Goal: Check status: Check status

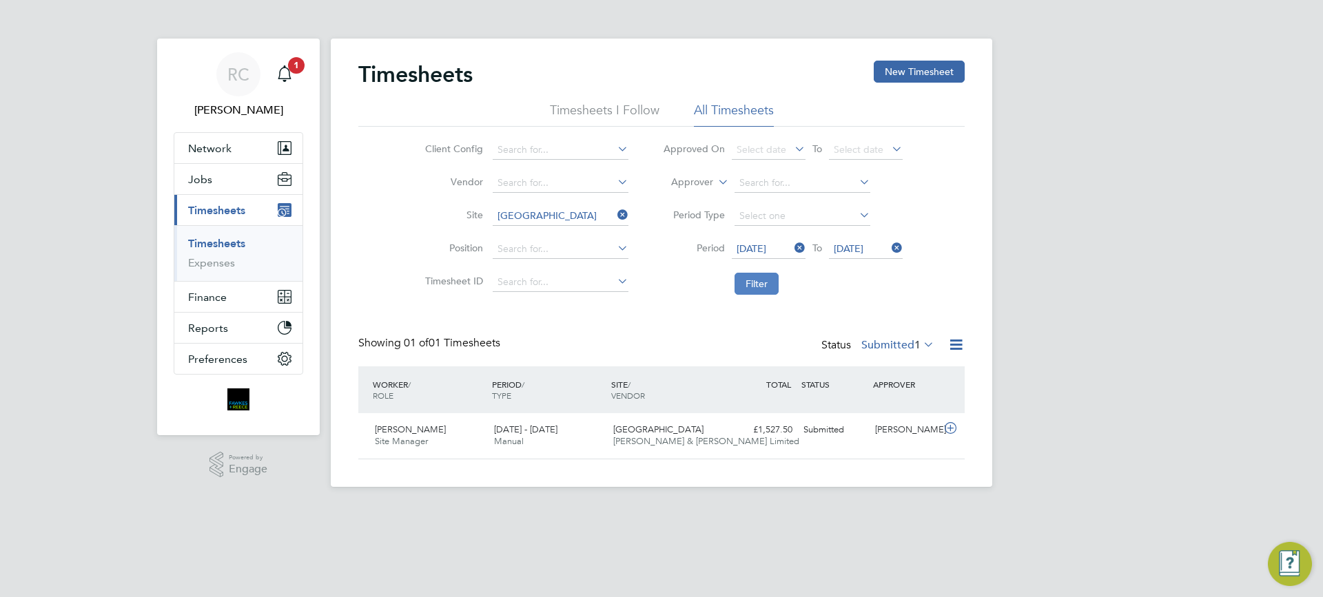
scroll to position [35, 120]
click at [744, 287] on button "Filter" at bounding box center [757, 284] width 44 height 22
click at [915, 351] on span "1" at bounding box center [917, 345] width 6 height 14
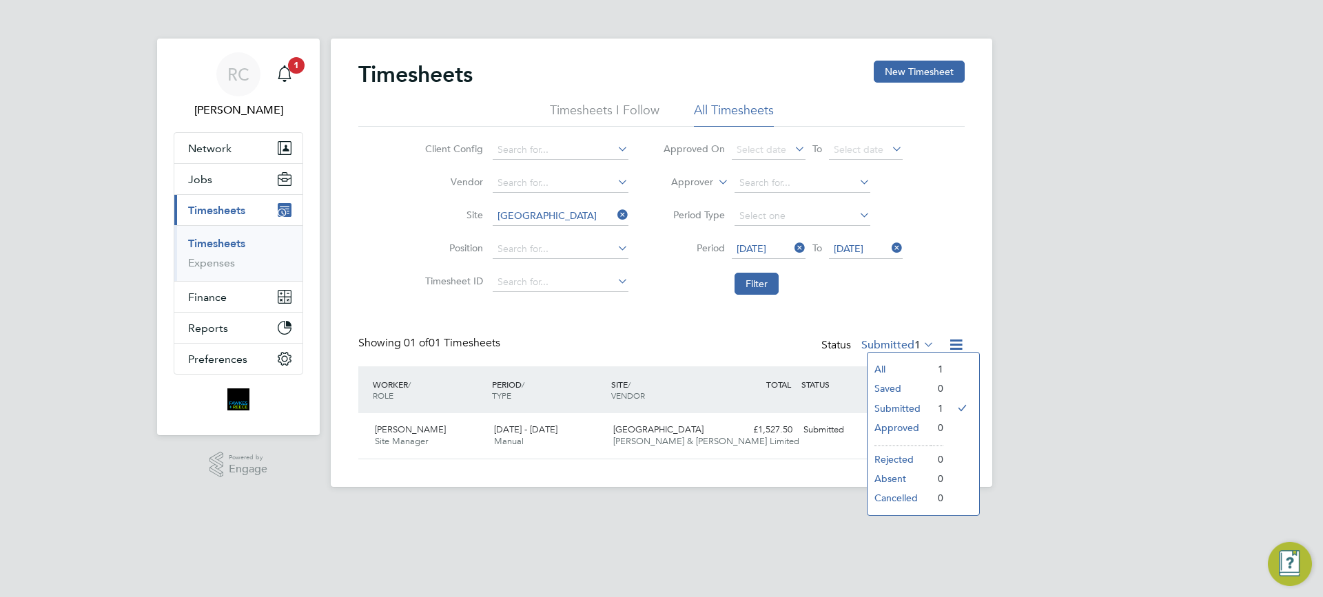
click at [901, 434] on li "Approved" at bounding box center [899, 427] width 63 height 19
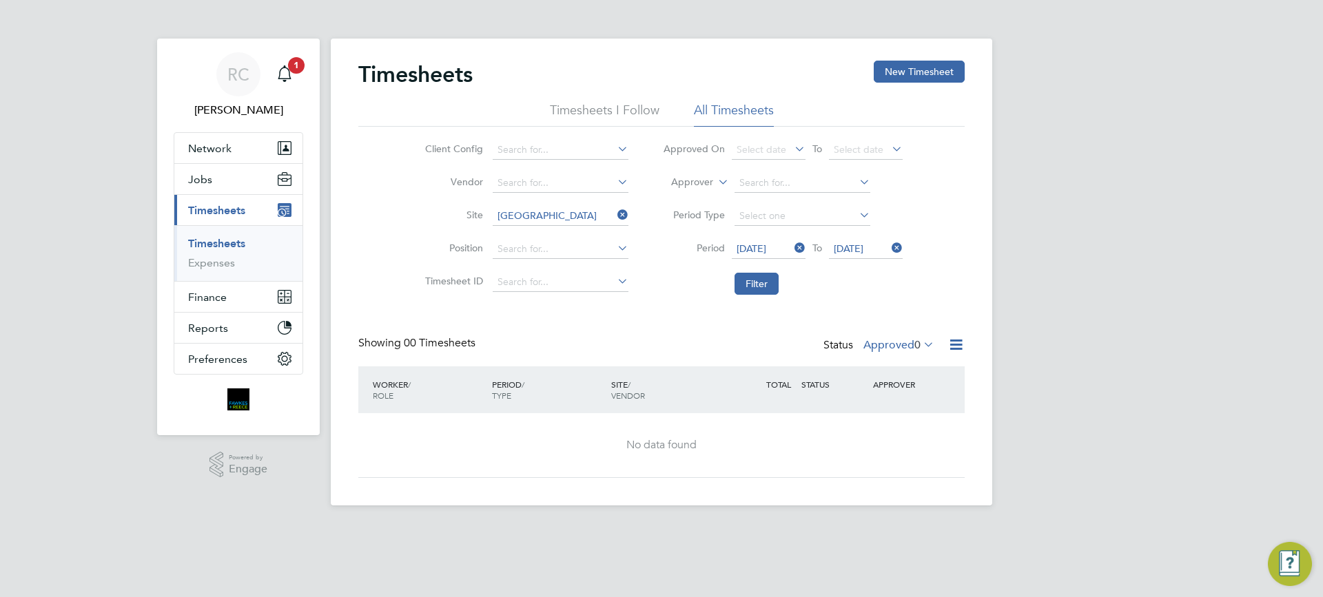
click at [1084, 328] on div "RC Robyn Clarke Notifications 1 Applications: Network Team Members Businesses S…" at bounding box center [661, 264] width 1323 height 528
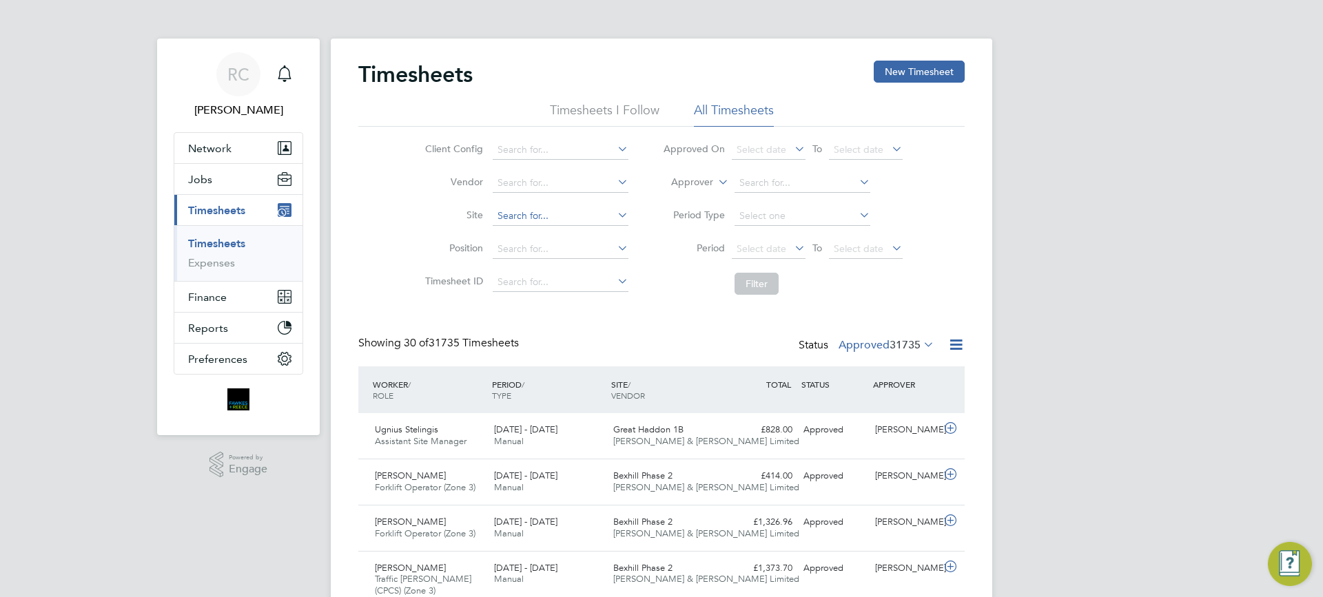
click at [512, 216] on input at bounding box center [561, 216] width 136 height 19
click at [538, 226] on li "Glenva le Park" at bounding box center [559, 235] width 137 height 19
type input "Glenvale Park"
click at [752, 248] on span "Select date" at bounding box center [762, 249] width 50 height 12
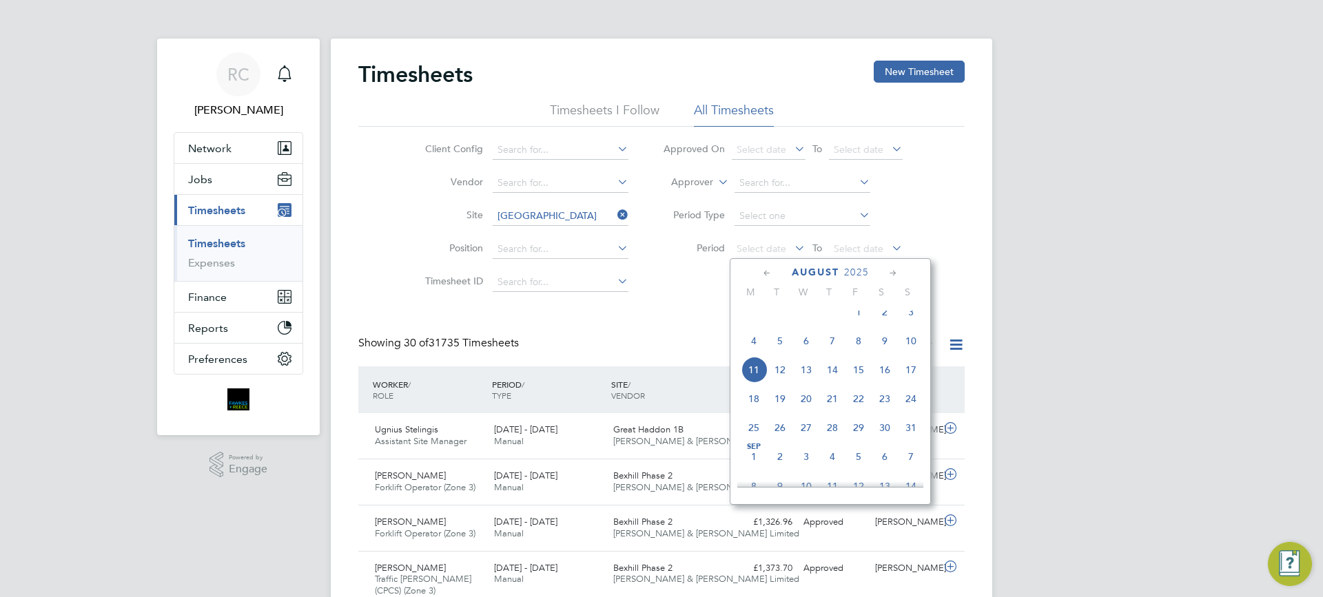
click at [750, 351] on span "4" at bounding box center [754, 341] width 26 height 26
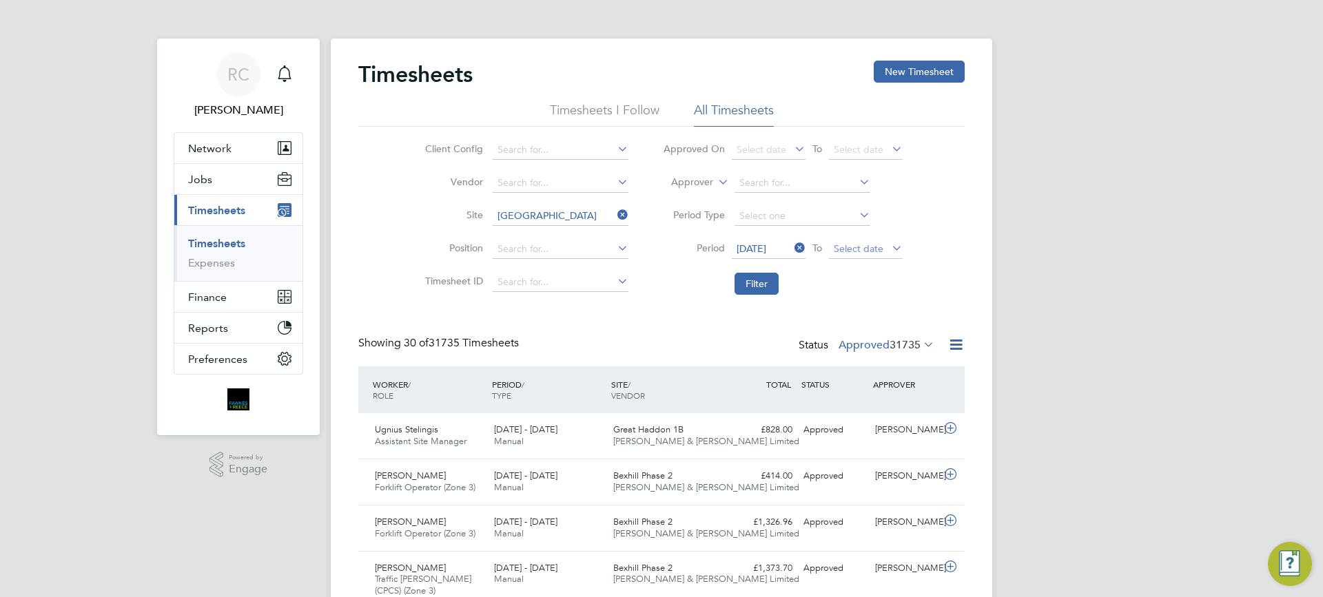
click at [848, 255] on span "Select date" at bounding box center [866, 249] width 74 height 19
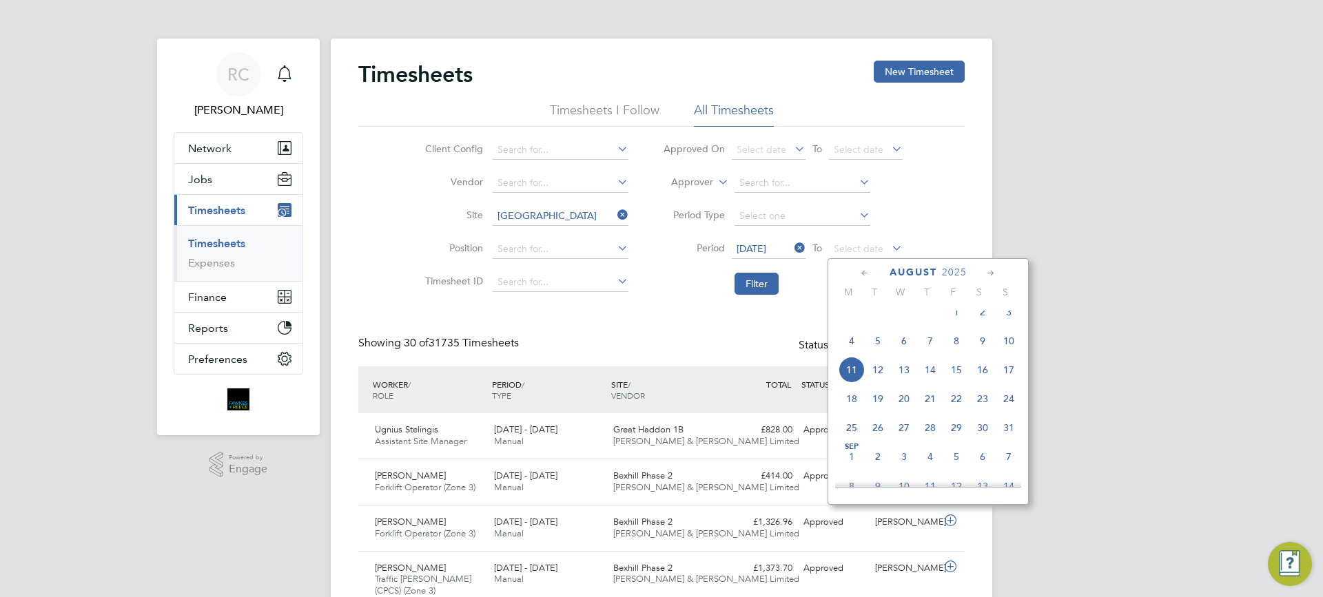
click at [1016, 351] on span "10" at bounding box center [1009, 341] width 26 height 26
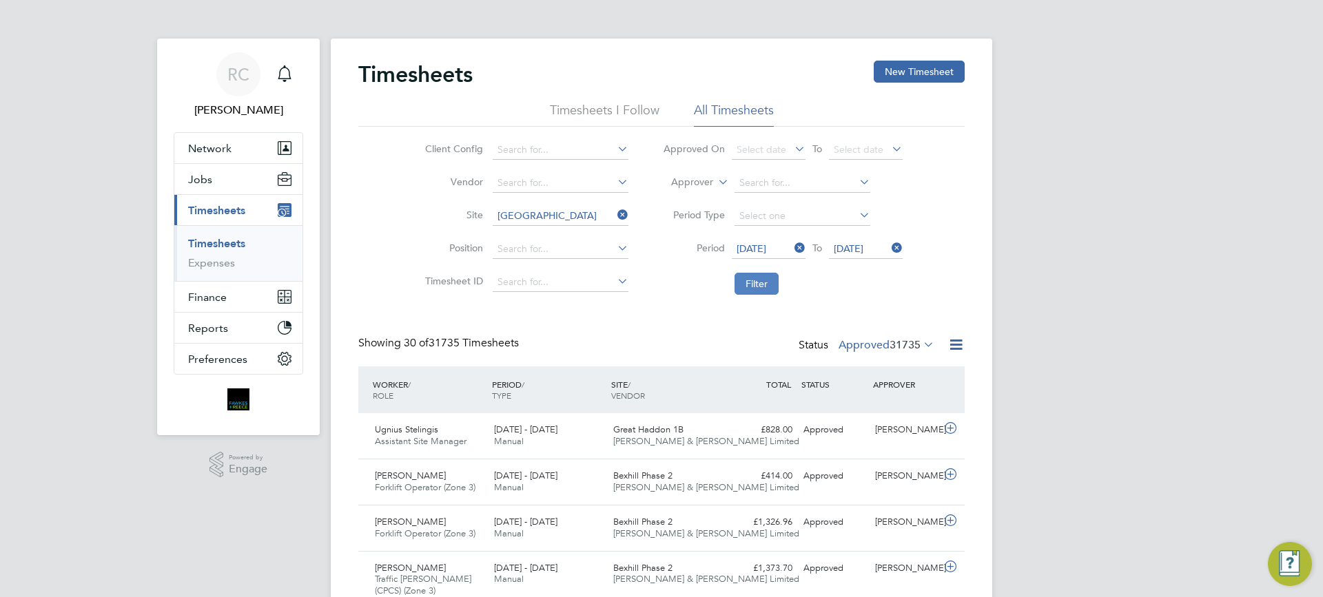
click at [753, 286] on button "Filter" at bounding box center [757, 284] width 44 height 22
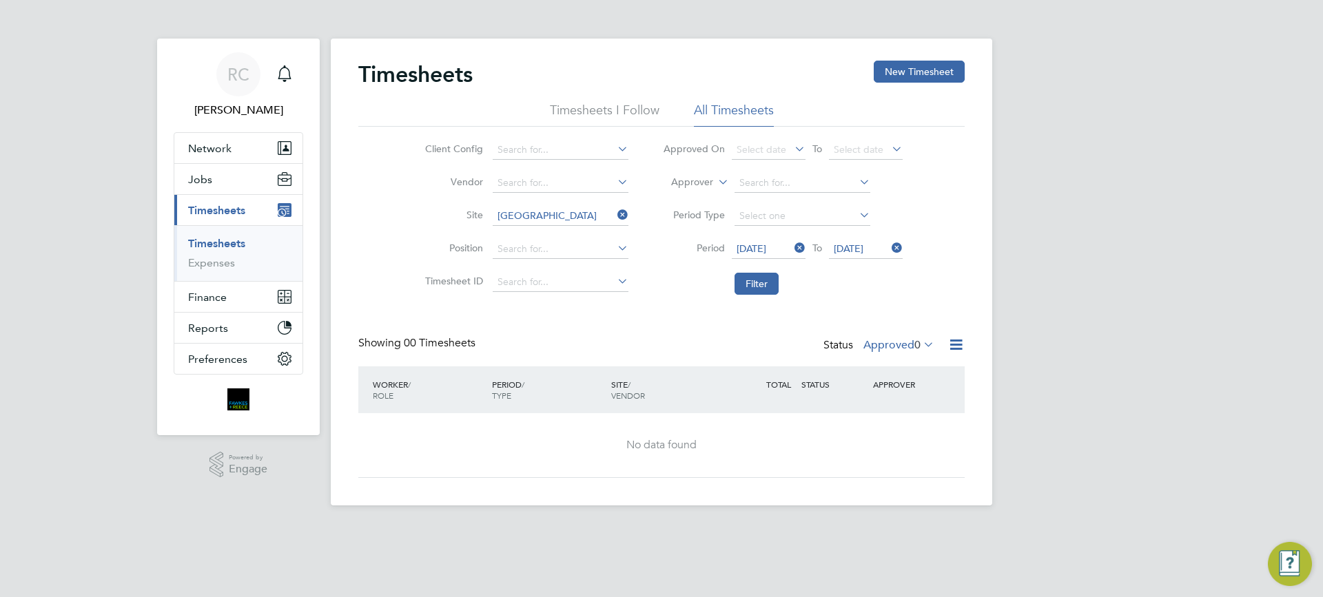
click at [909, 341] on label "Approved 0" at bounding box center [898, 345] width 71 height 14
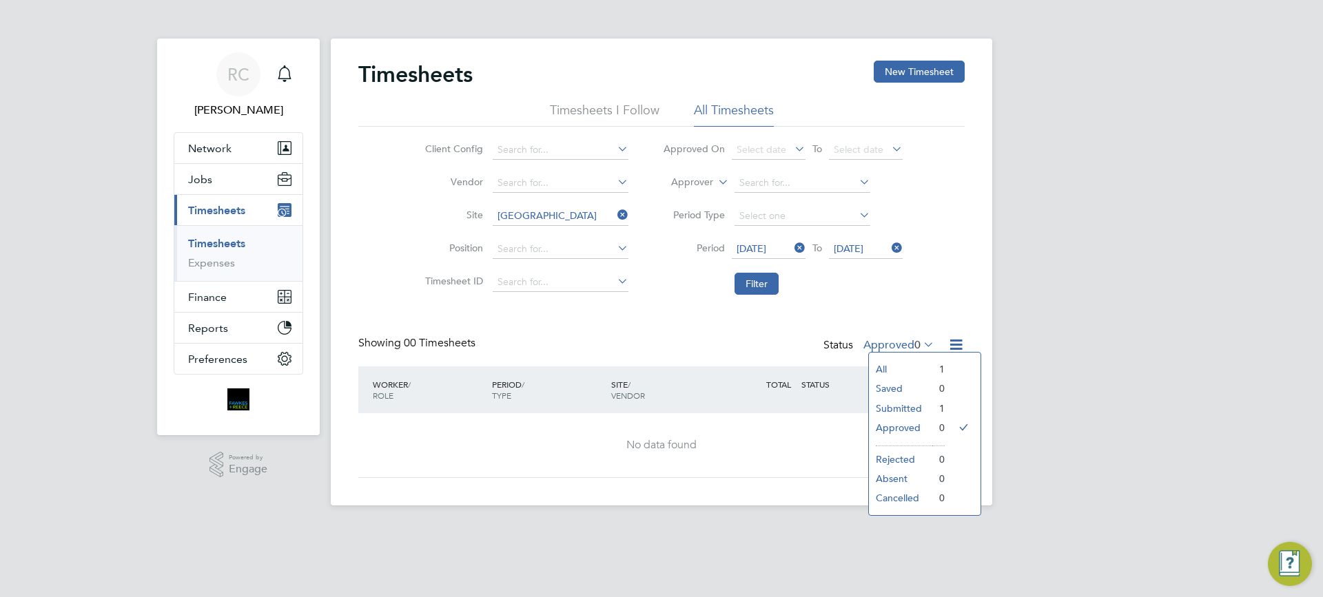
click at [888, 402] on li "Submitted" at bounding box center [900, 408] width 63 height 19
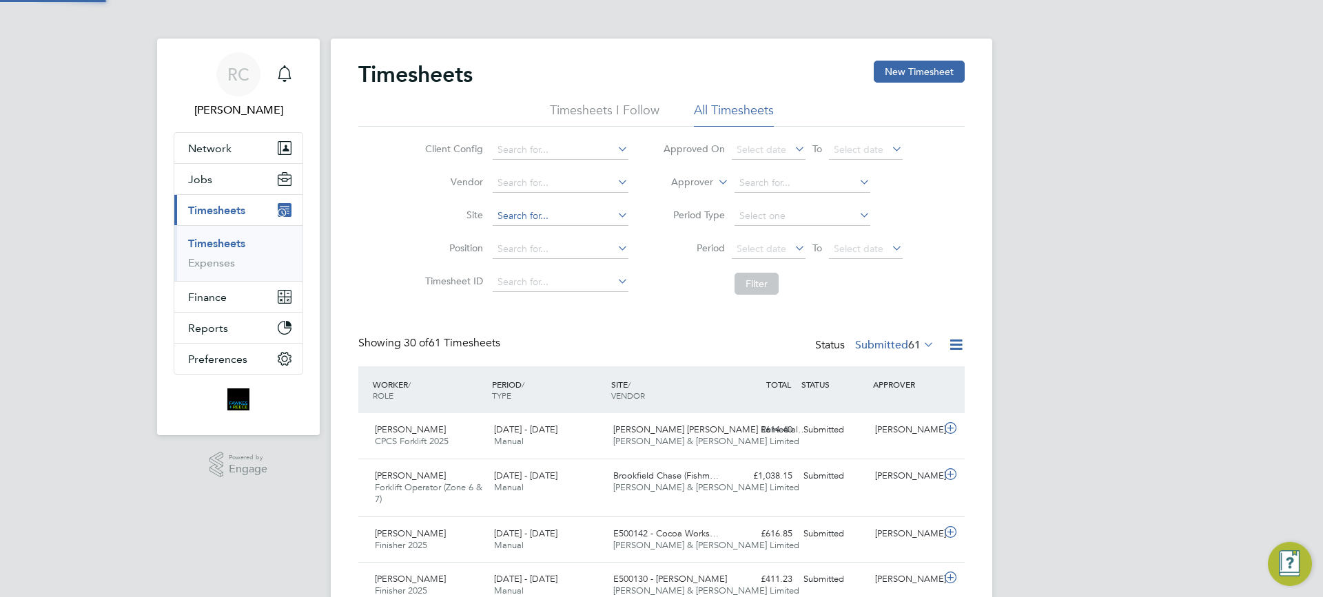
click at [533, 213] on input at bounding box center [561, 216] width 136 height 19
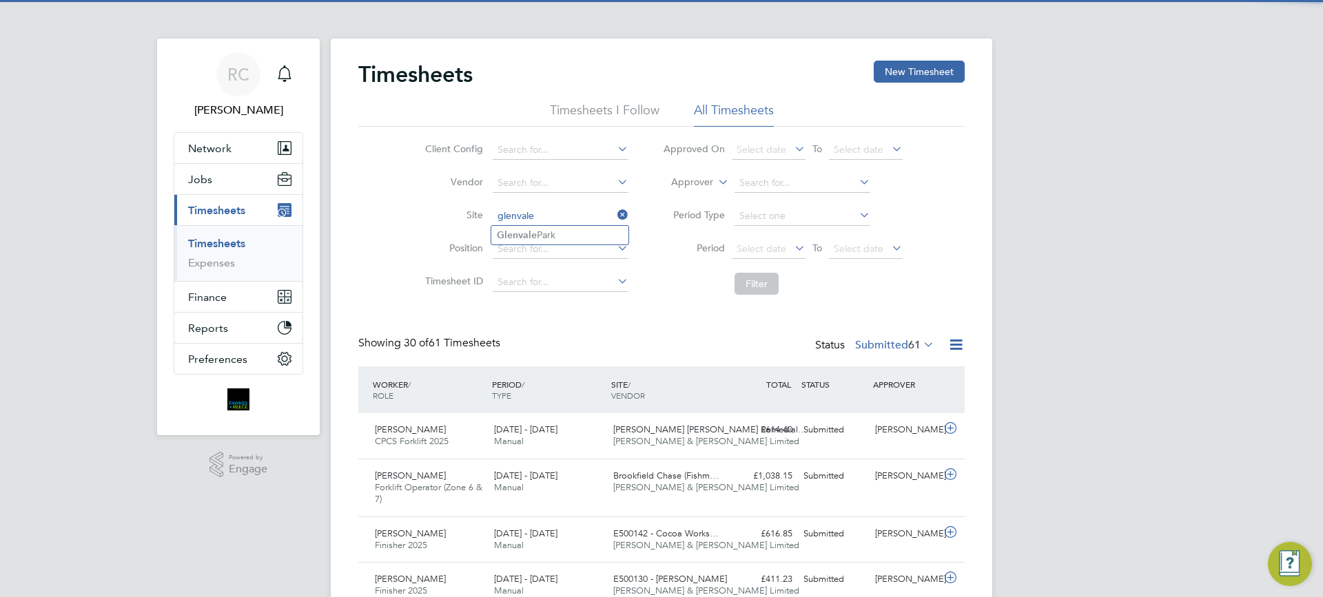
click at [549, 229] on li "Glenvale Park" at bounding box center [559, 235] width 137 height 19
type input "Glenvale Park"
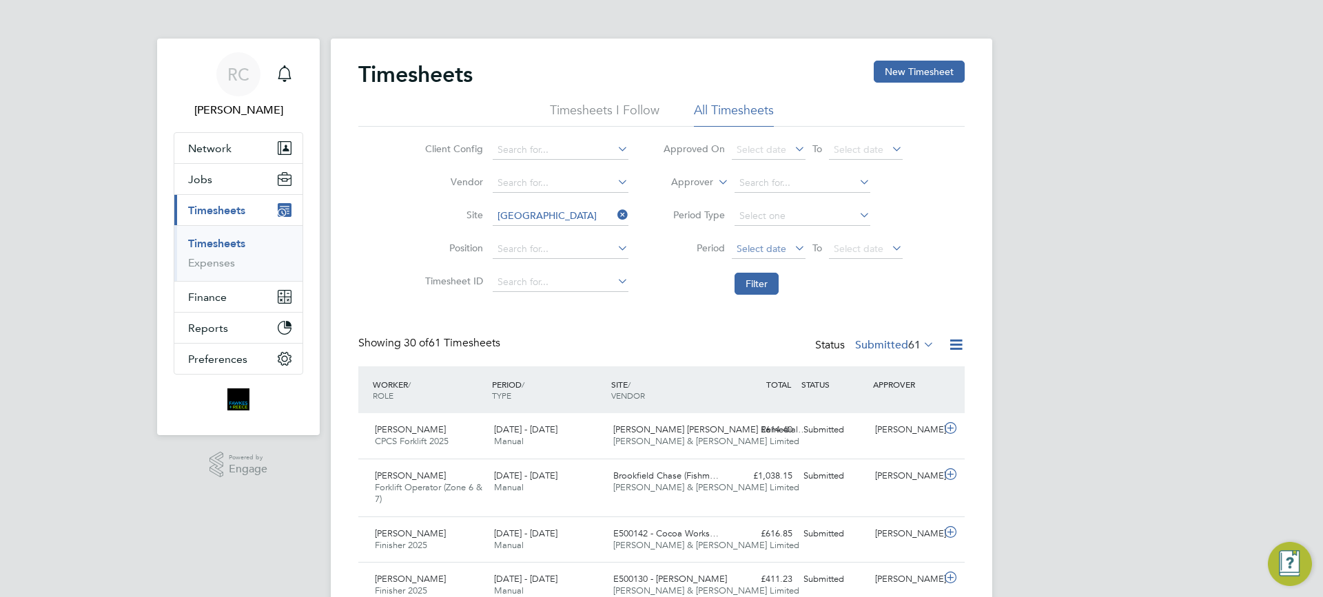
click at [776, 253] on span "Select date" at bounding box center [762, 249] width 50 height 12
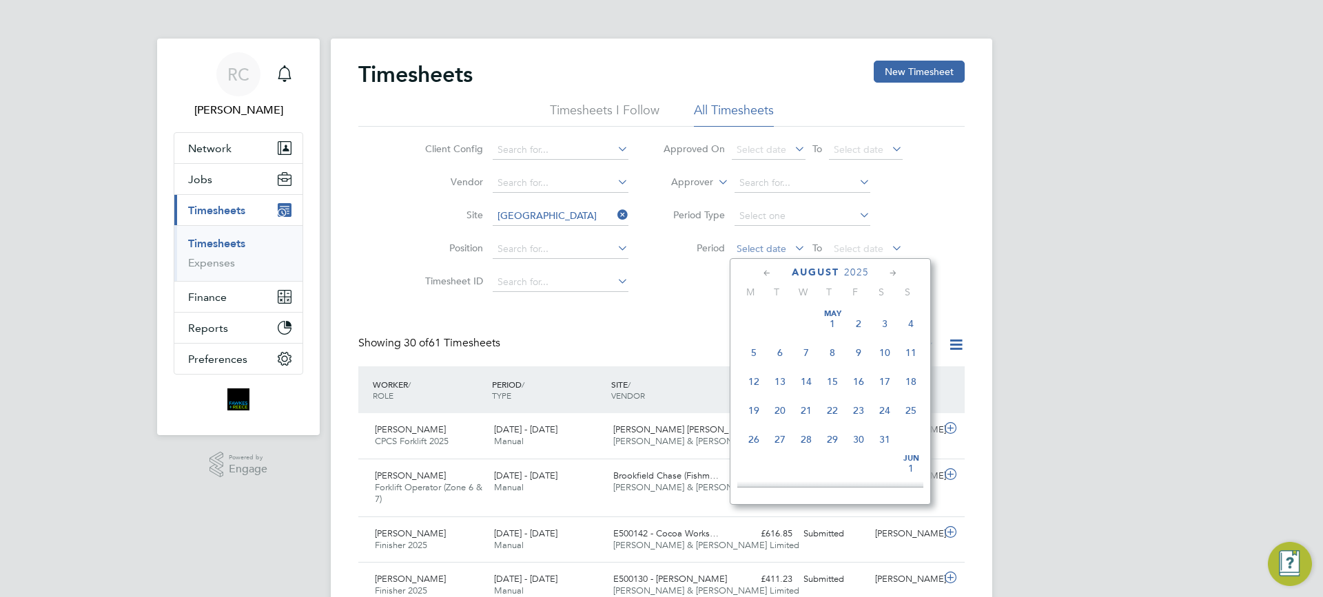
scroll to position [477, 0]
click at [759, 351] on span "4" at bounding box center [754, 341] width 26 height 26
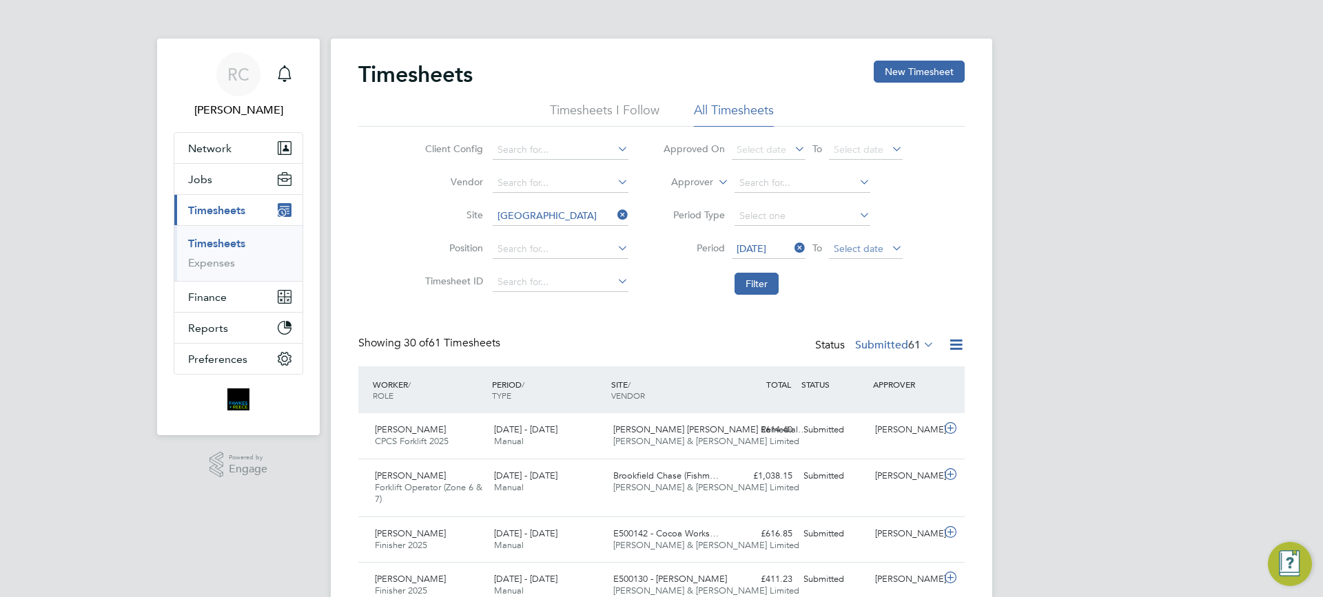
click at [855, 250] on span "Select date" at bounding box center [859, 249] width 50 height 12
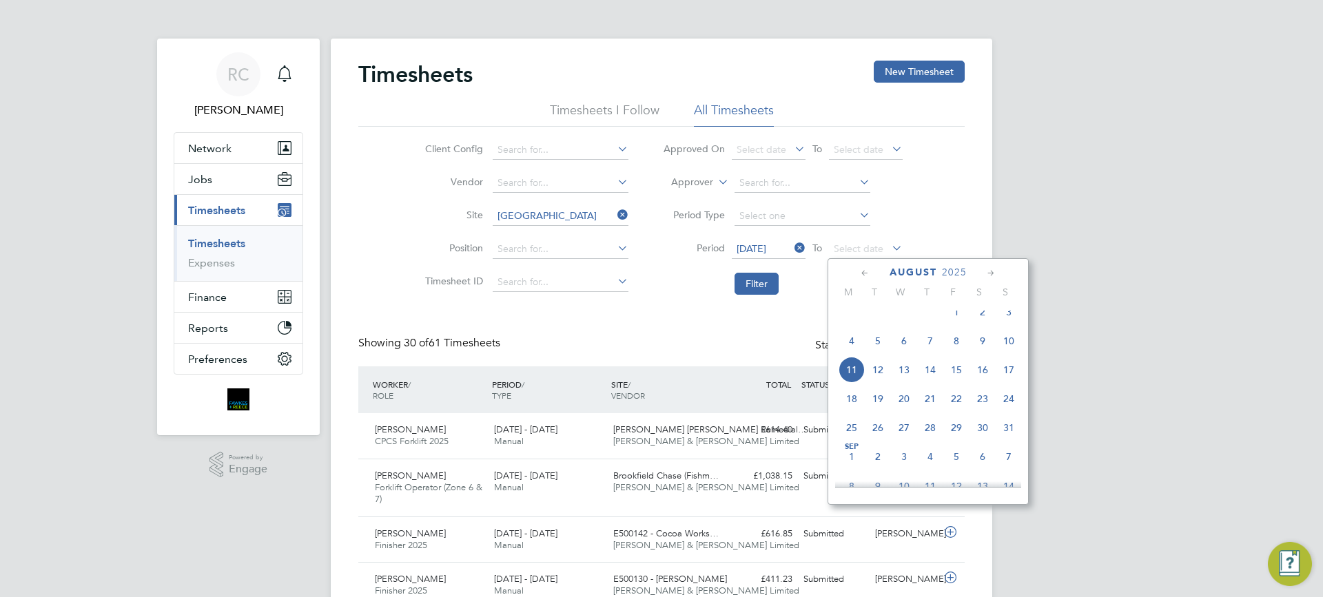
click at [1014, 350] on span "10" at bounding box center [1009, 341] width 26 height 26
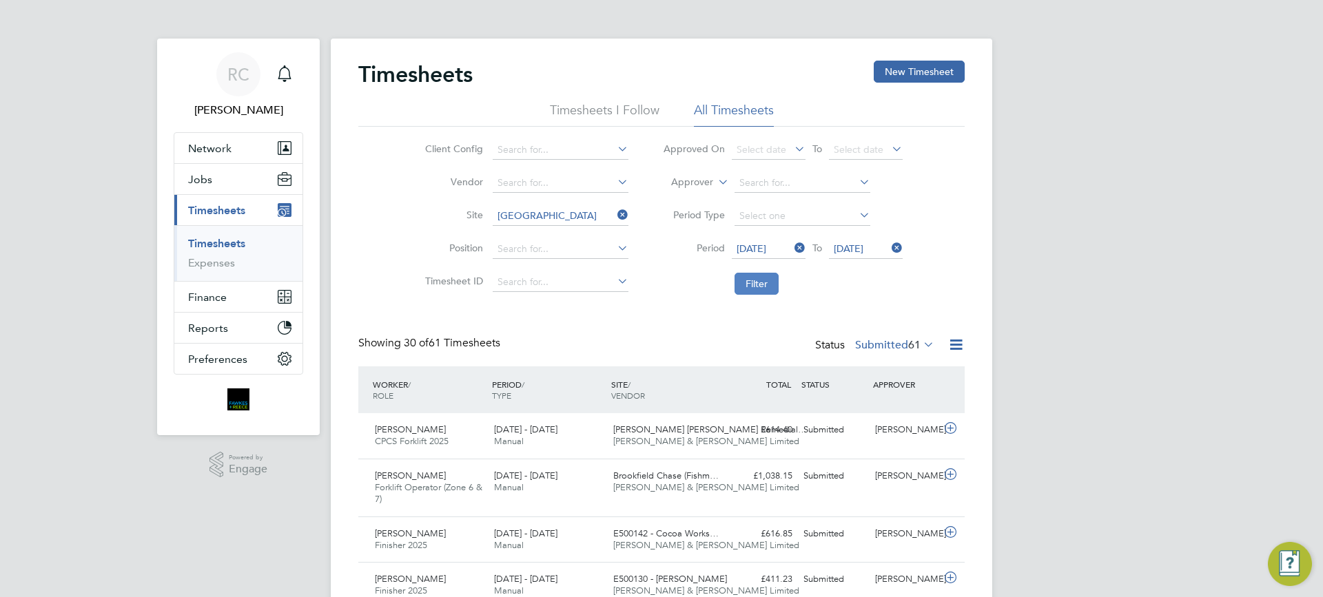
click at [768, 288] on button "Filter" at bounding box center [757, 284] width 44 height 22
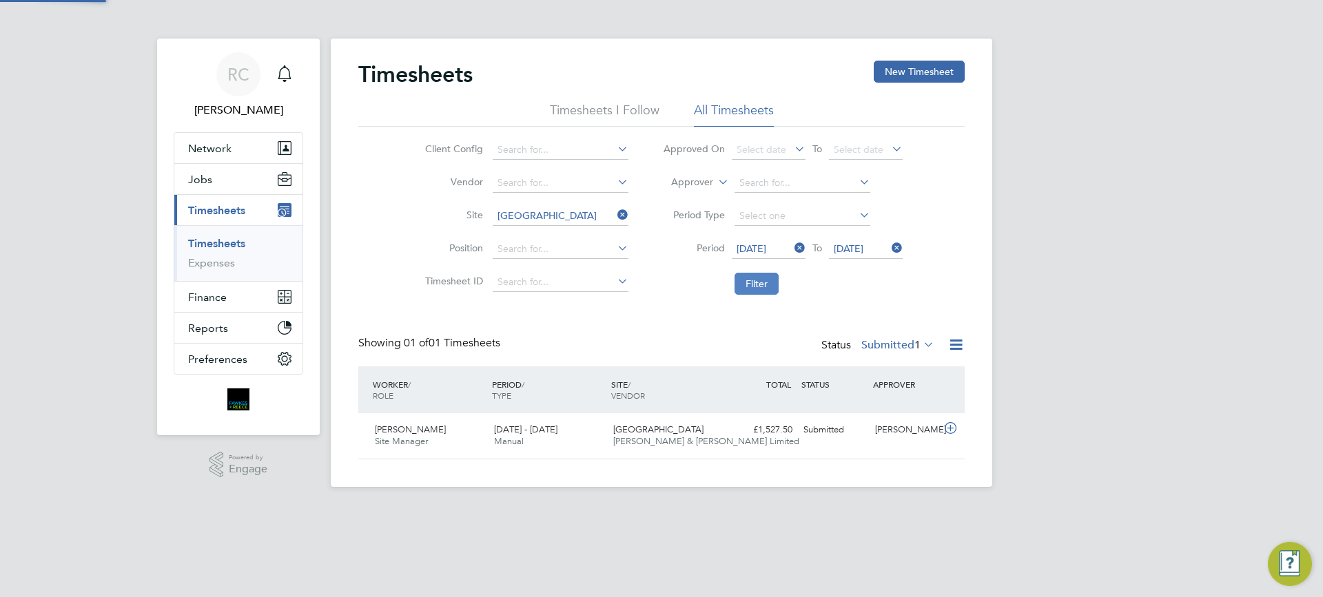
scroll to position [35, 120]
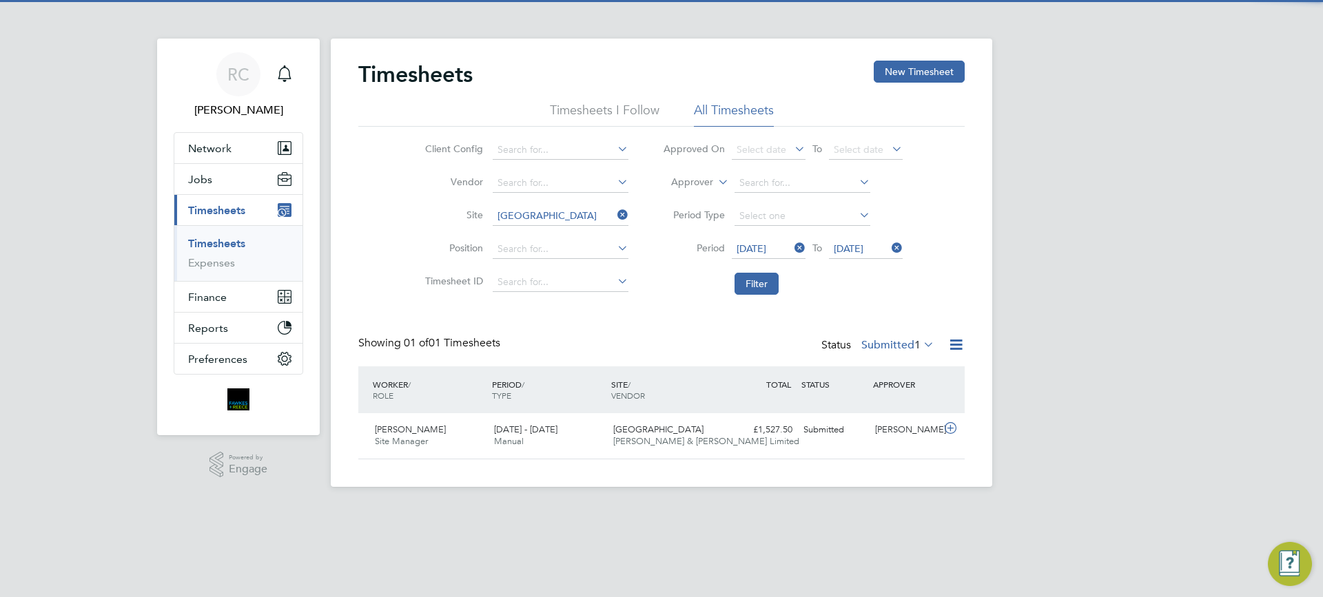
click at [894, 343] on label "Submitted 1" at bounding box center [897, 345] width 73 height 14
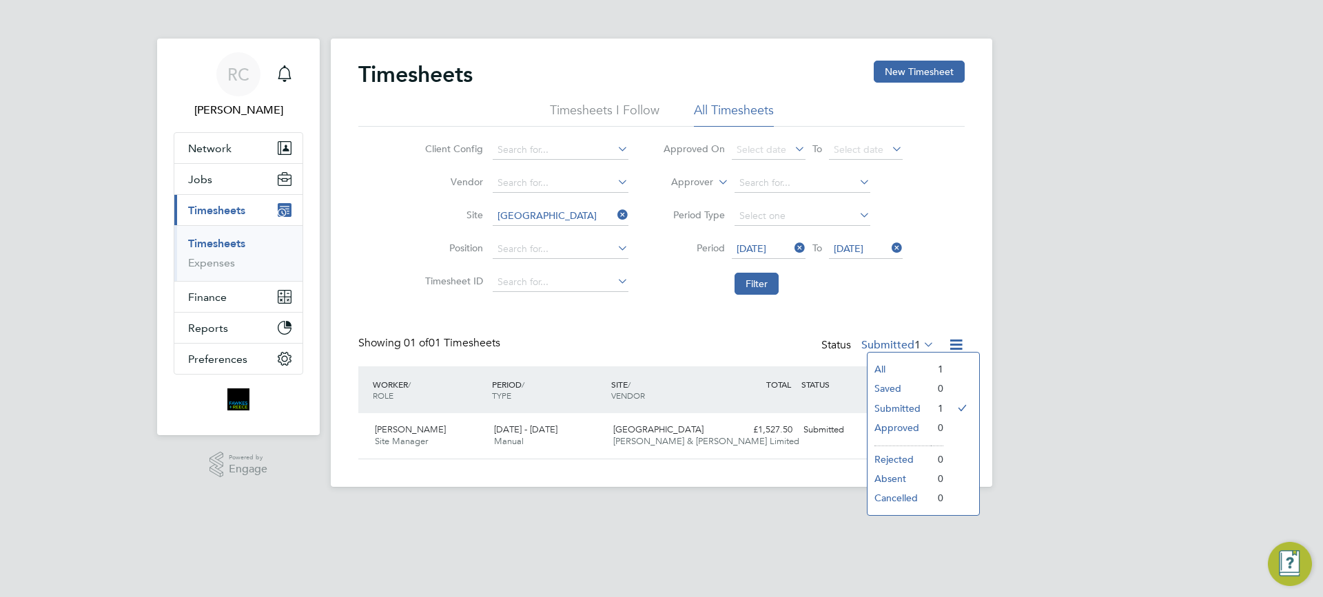
click at [1079, 414] on div "RC Robyn Clarke Notifications Applications: Network Team Members Businesses Sit…" at bounding box center [661, 254] width 1323 height 509
